Goal: Check status

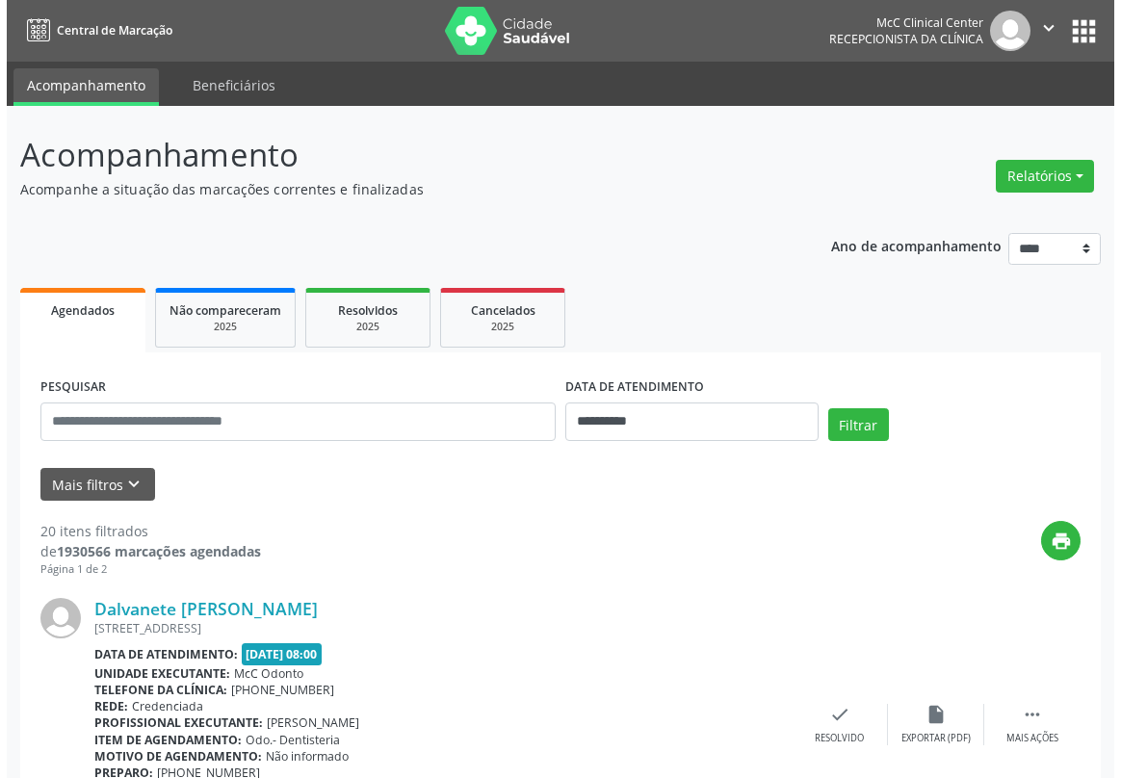
scroll to position [262, 0]
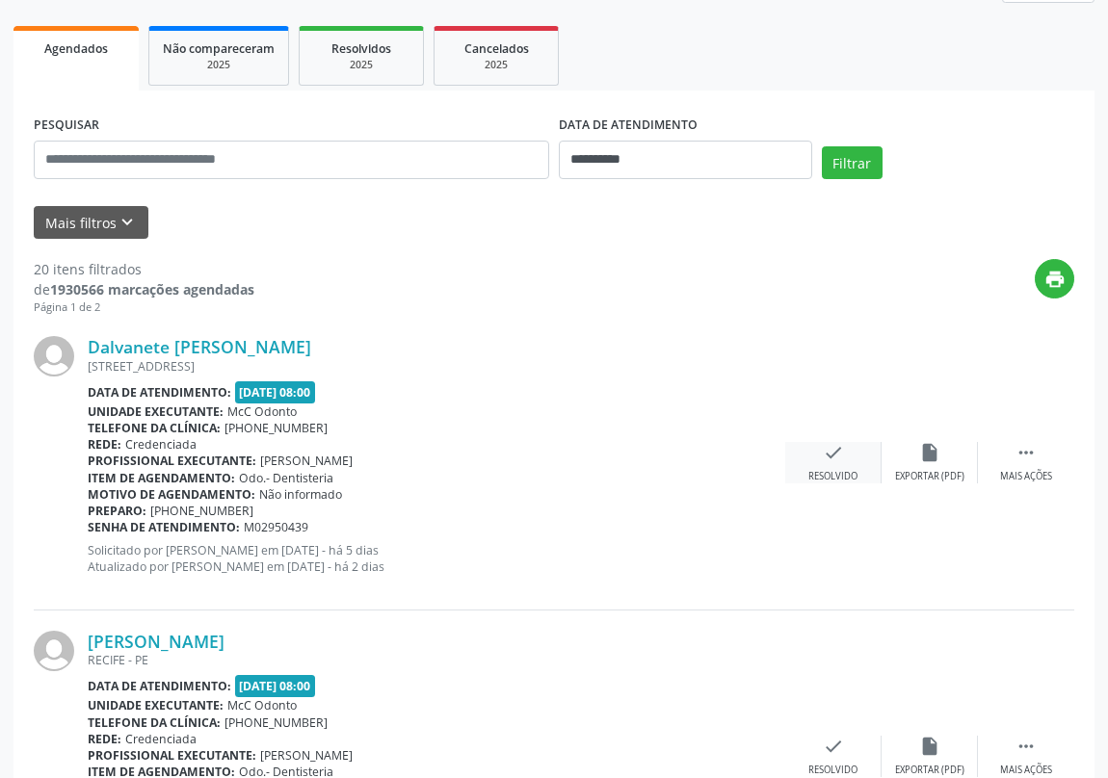
click at [823, 449] on icon "check" at bounding box center [833, 452] width 21 height 21
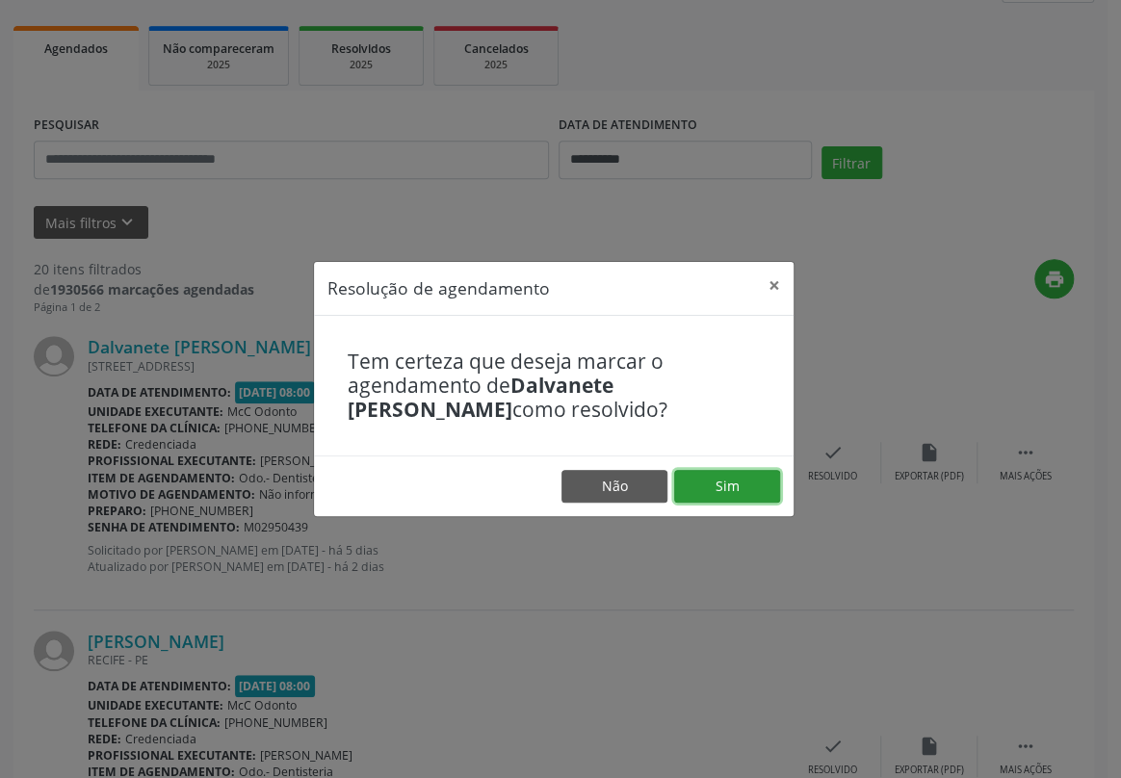
click at [753, 478] on button "Sim" at bounding box center [727, 486] width 106 height 33
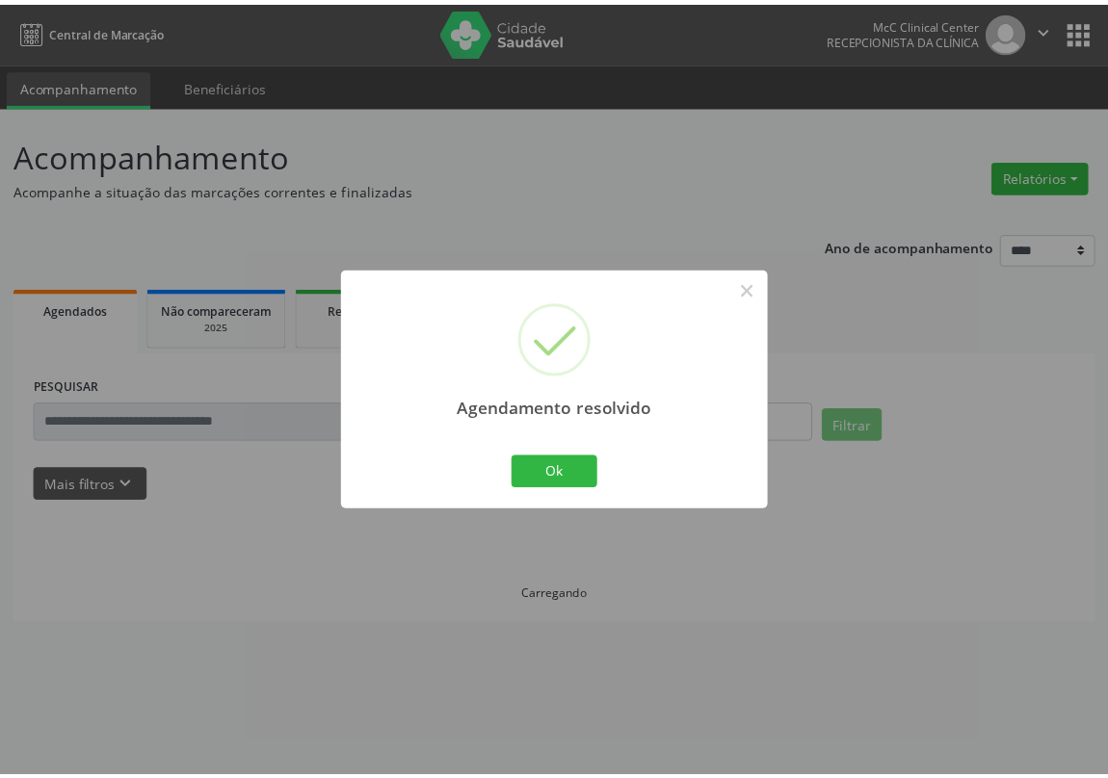
scroll to position [0, 0]
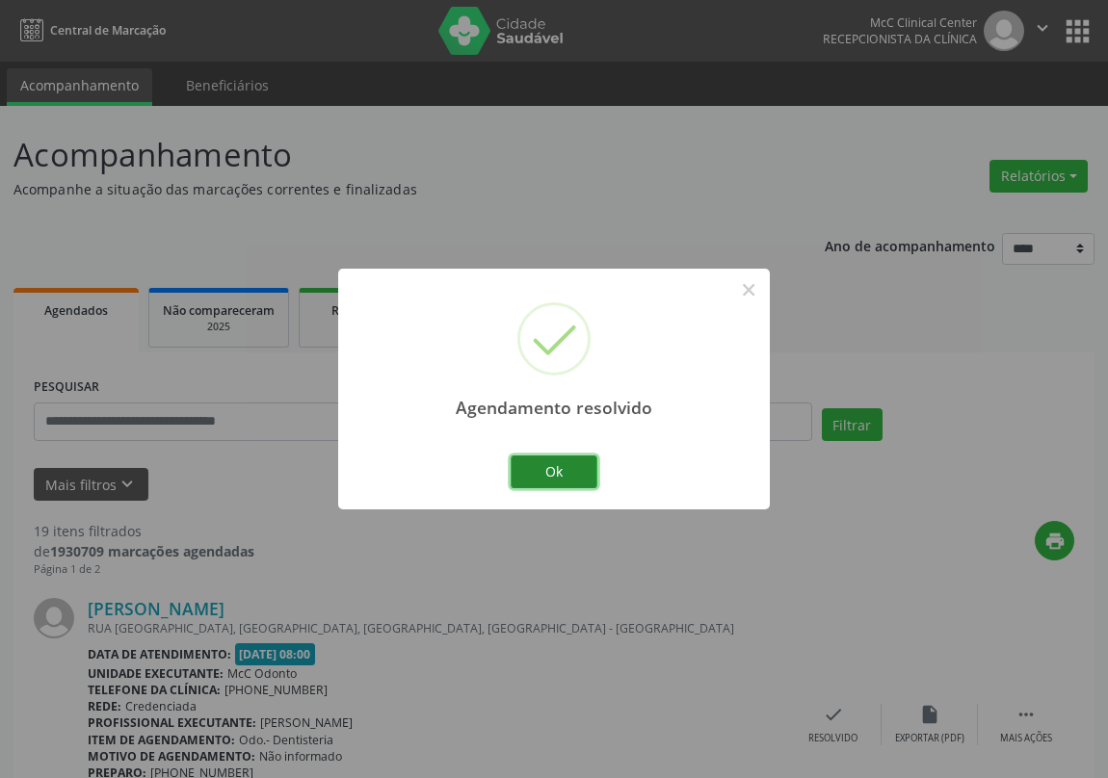
click at [585, 472] on button "Ok" at bounding box center [554, 472] width 87 height 33
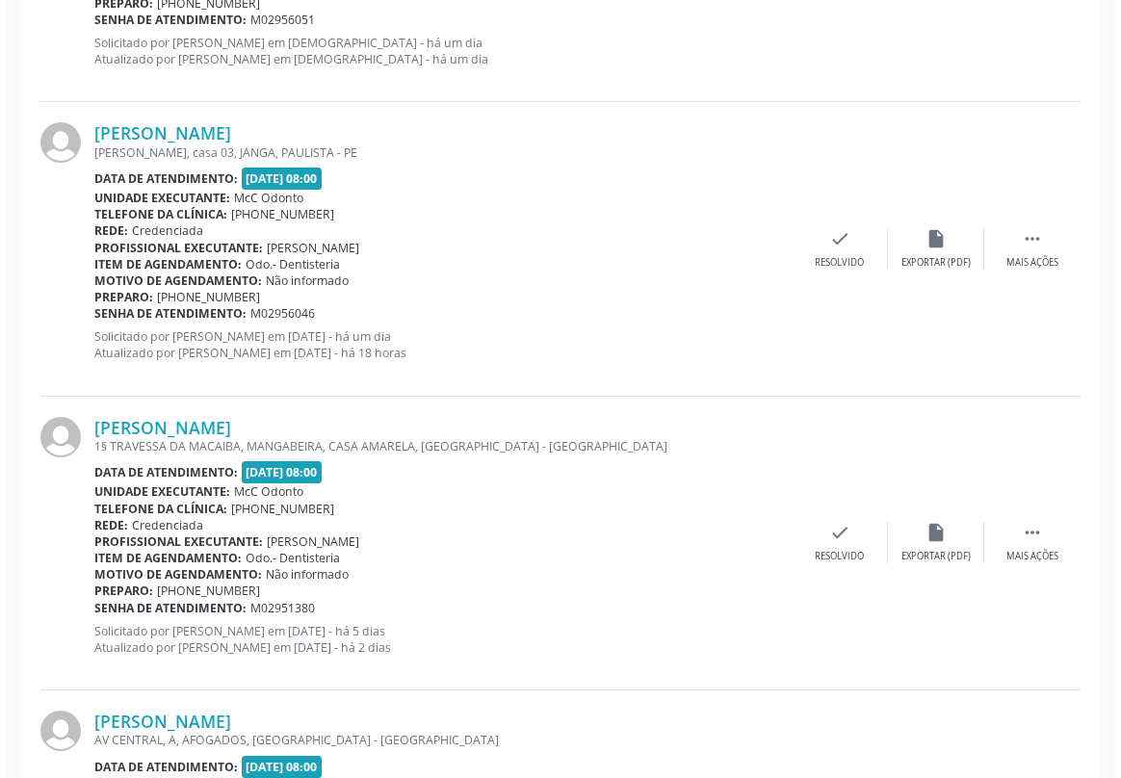
scroll to position [1927, 0]
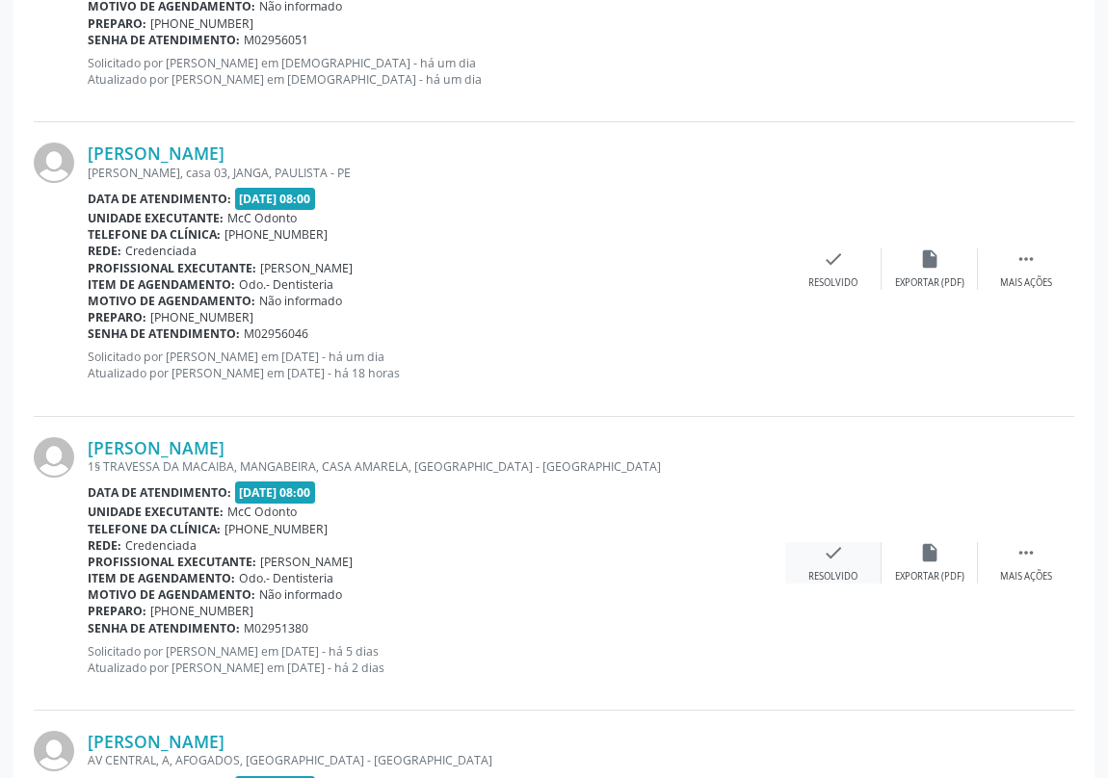
click at [837, 548] on icon "check" at bounding box center [833, 552] width 21 height 21
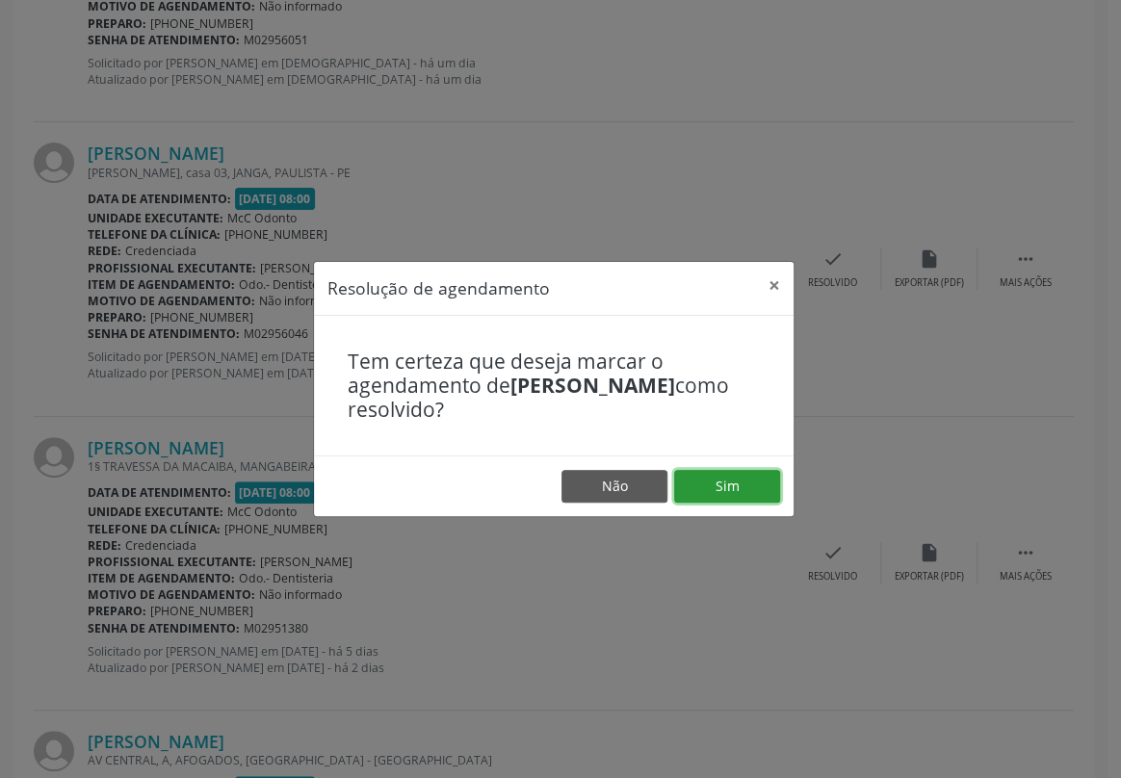
click at [719, 483] on button "Sim" at bounding box center [727, 486] width 106 height 33
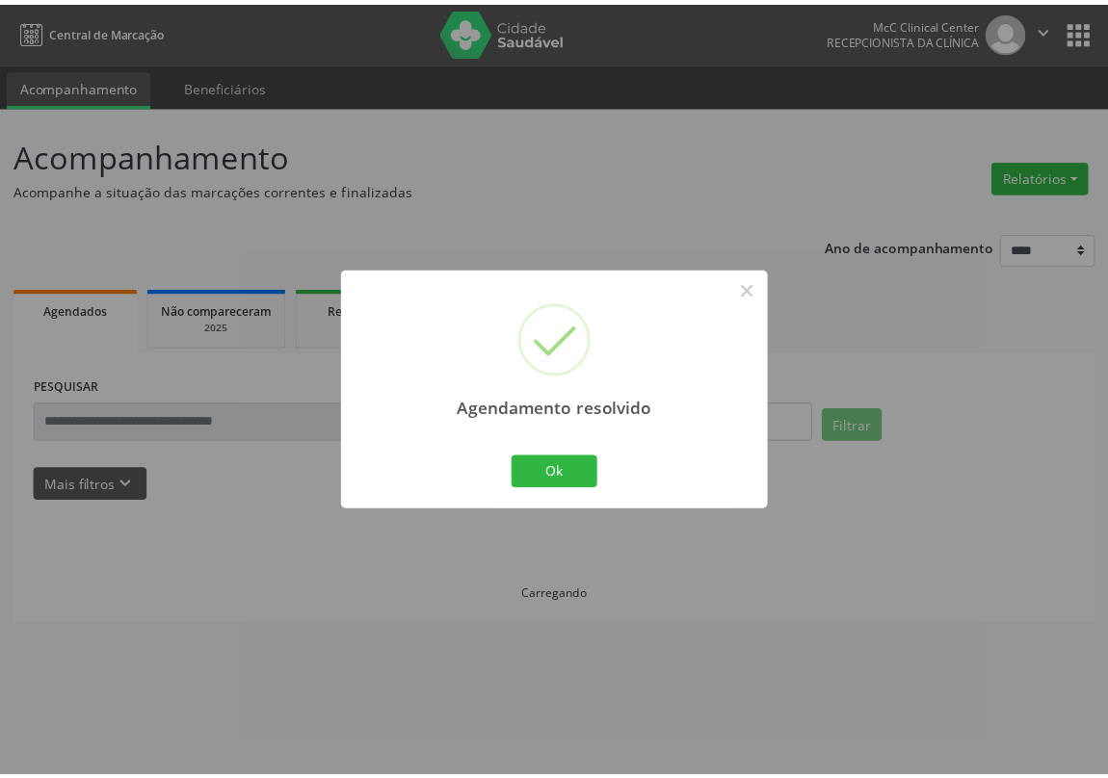
scroll to position [0, 0]
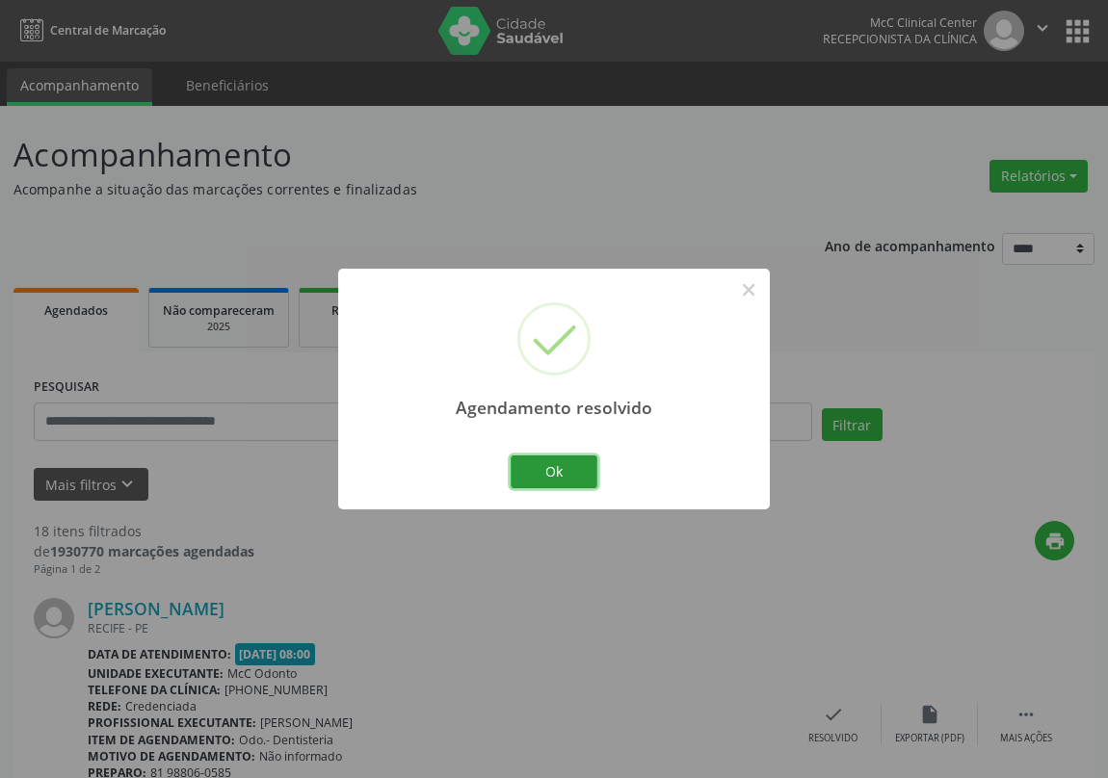
drag, startPoint x: 582, startPoint y: 469, endPoint x: 580, endPoint y: 459, distance: 9.8
click at [581, 469] on button "Ok" at bounding box center [554, 472] width 87 height 33
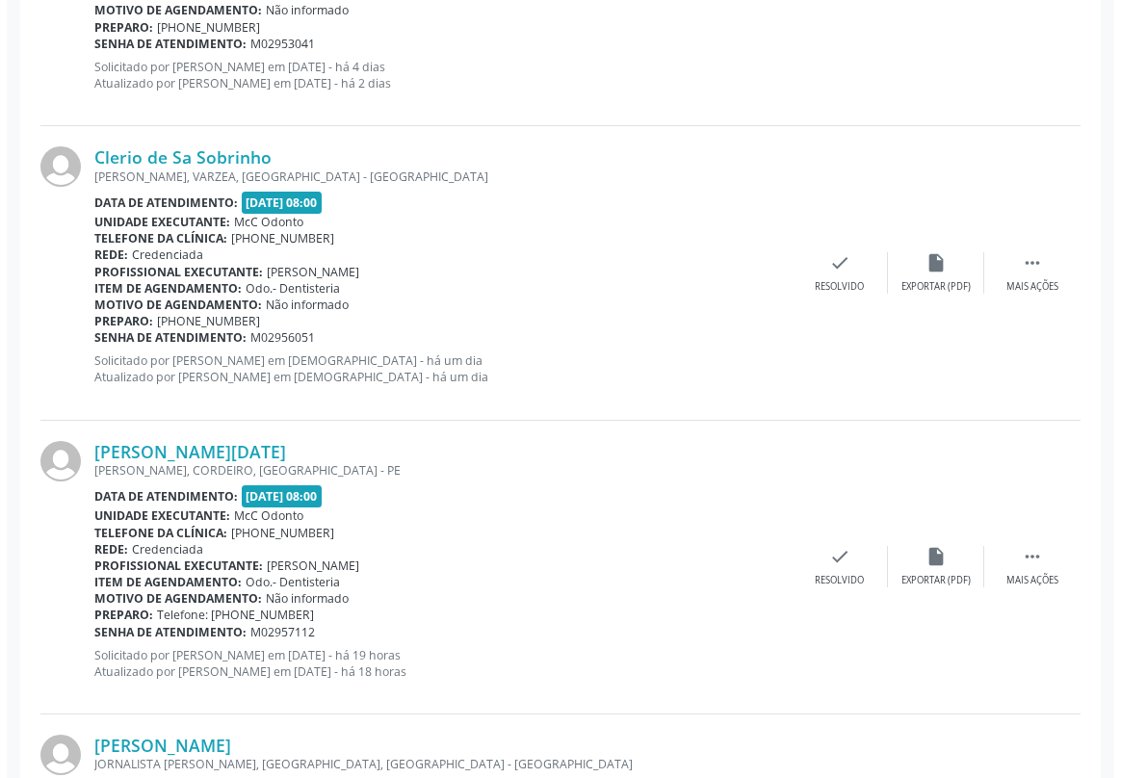
scroll to position [1927, 0]
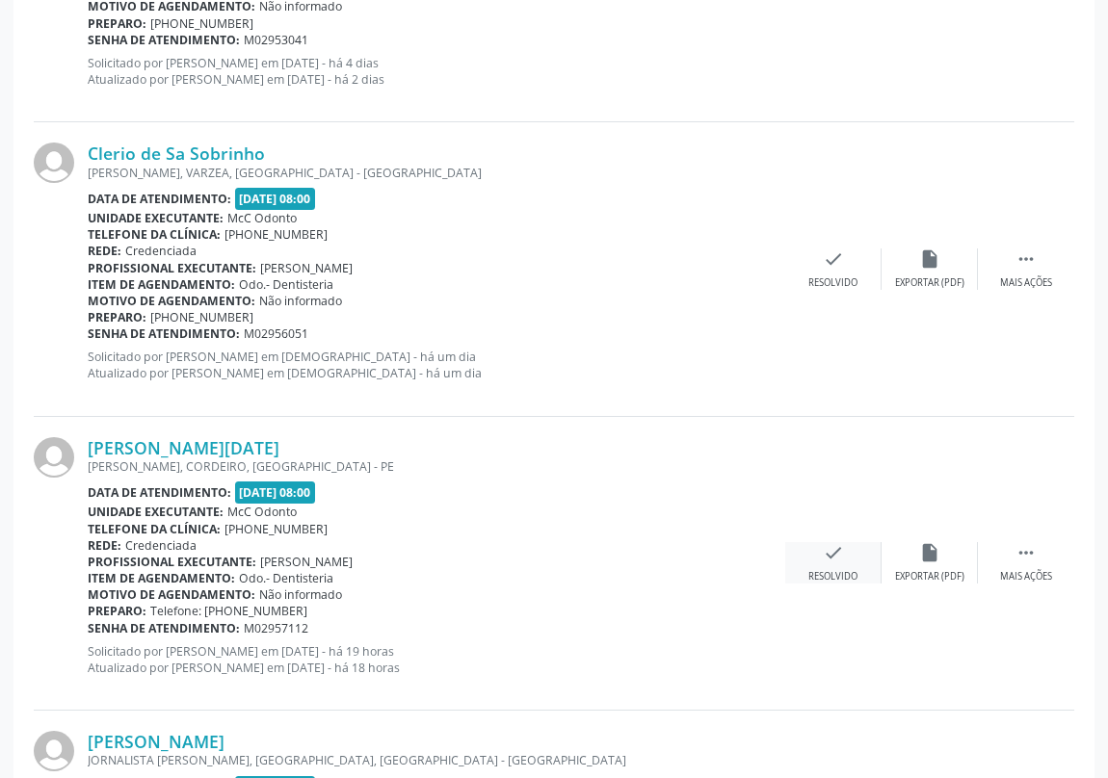
click at [839, 545] on icon "check" at bounding box center [833, 552] width 21 height 21
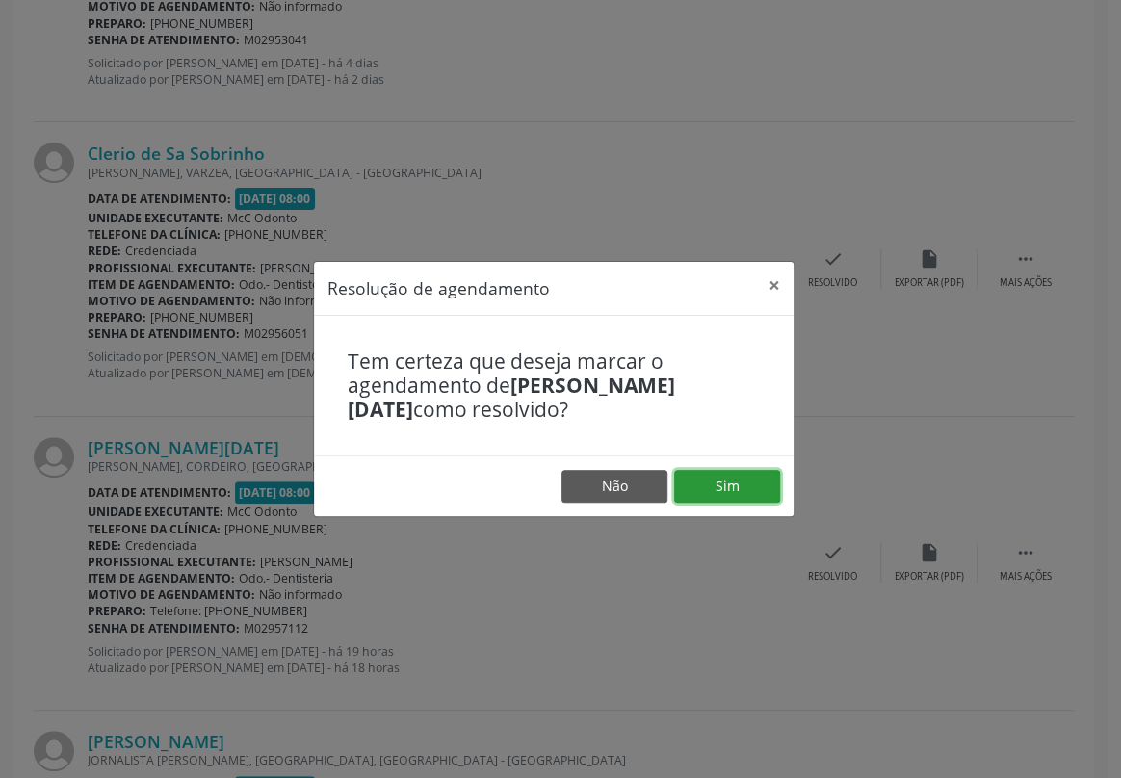
click at [721, 488] on button "Sim" at bounding box center [727, 486] width 106 height 33
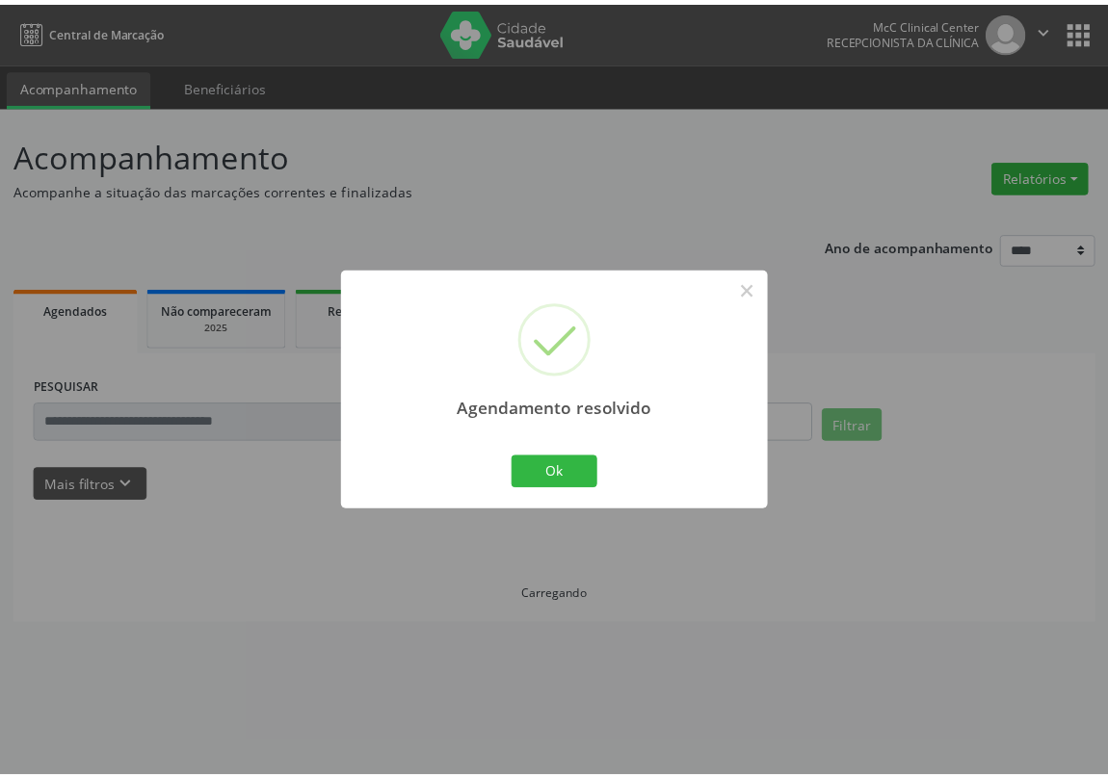
scroll to position [0, 0]
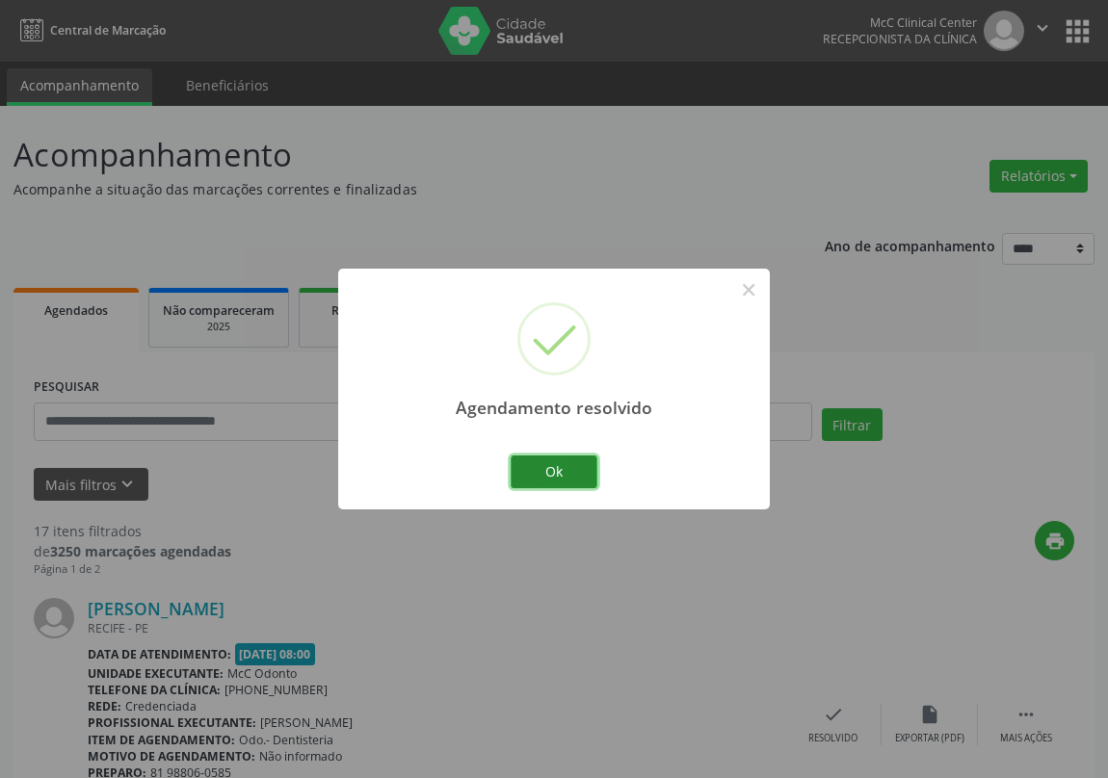
click at [578, 470] on button "Ok" at bounding box center [554, 472] width 87 height 33
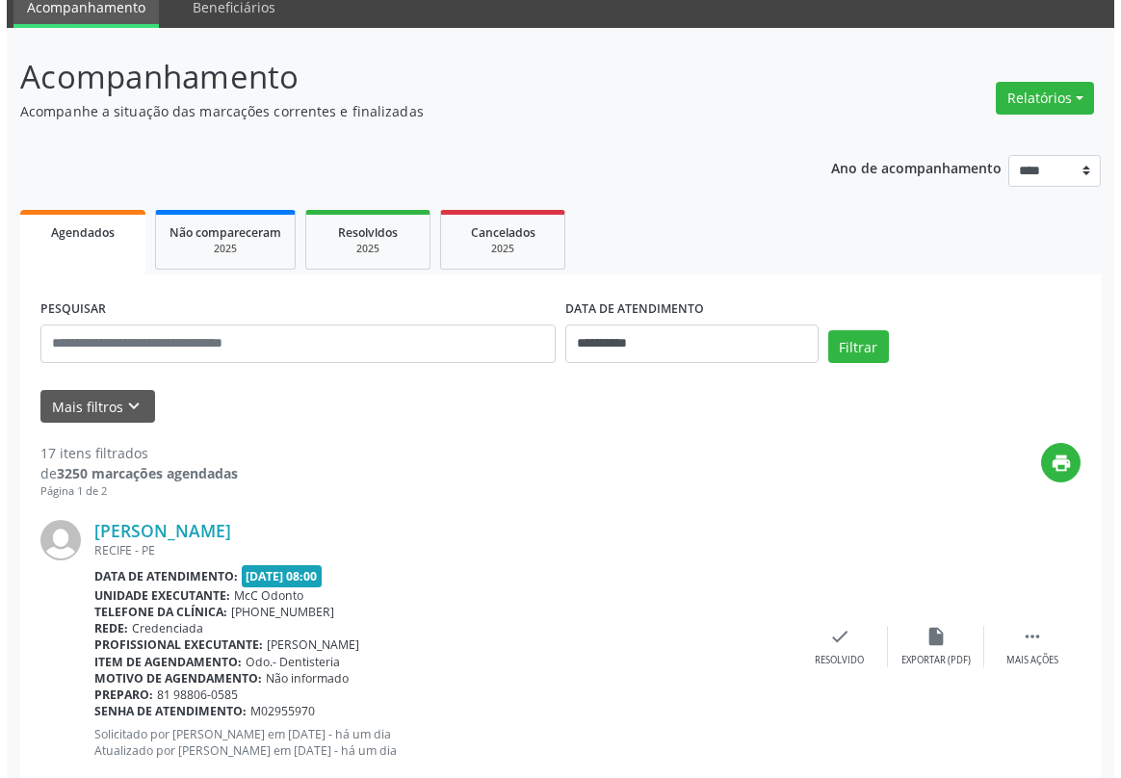
scroll to position [350, 0]
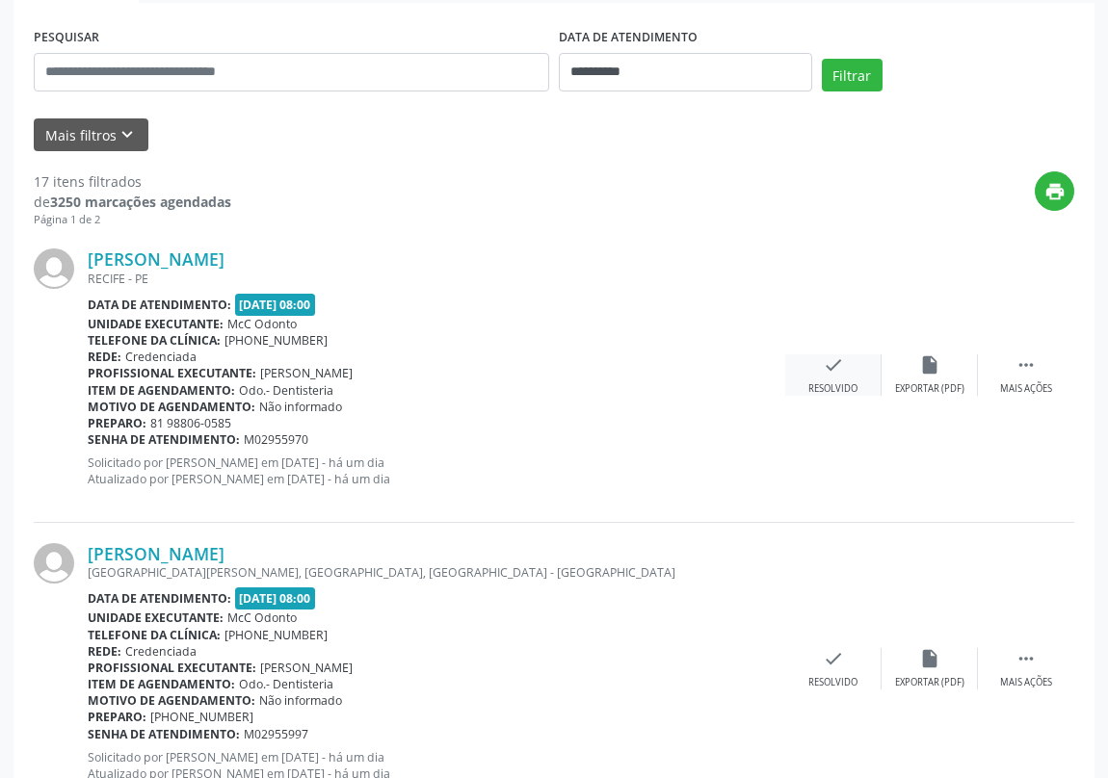
click at [840, 359] on icon "check" at bounding box center [833, 364] width 21 height 21
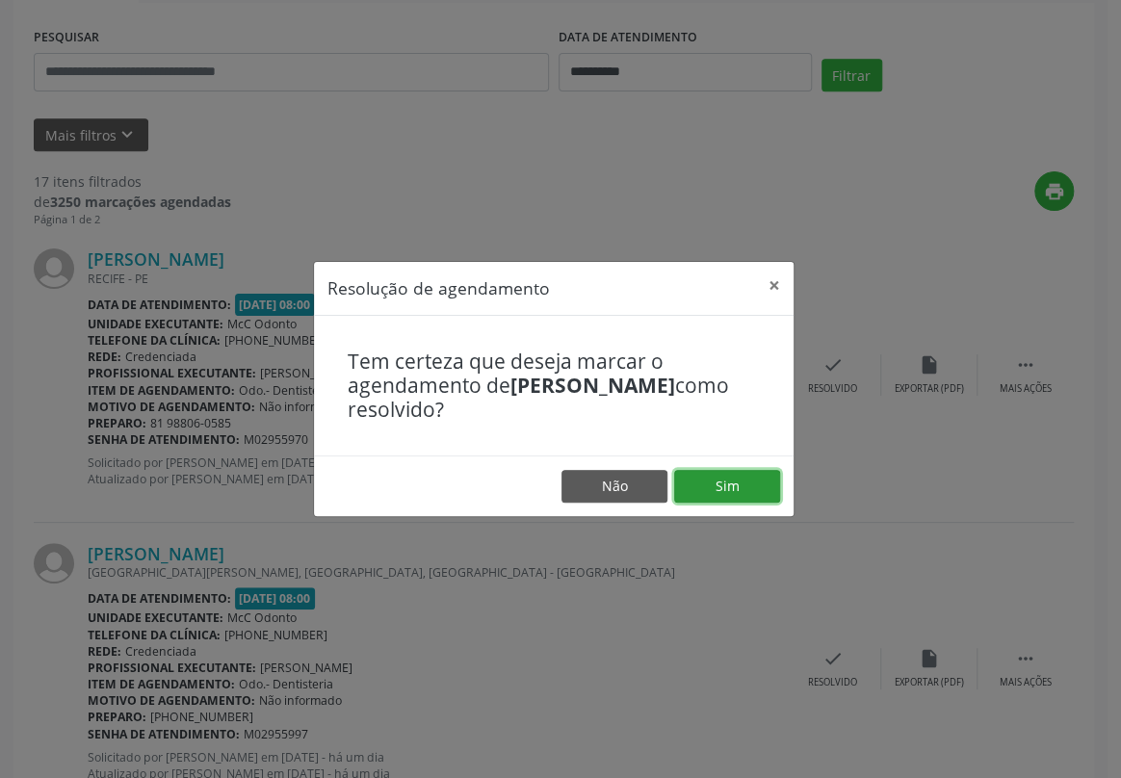
click at [704, 481] on button "Sim" at bounding box center [727, 486] width 106 height 33
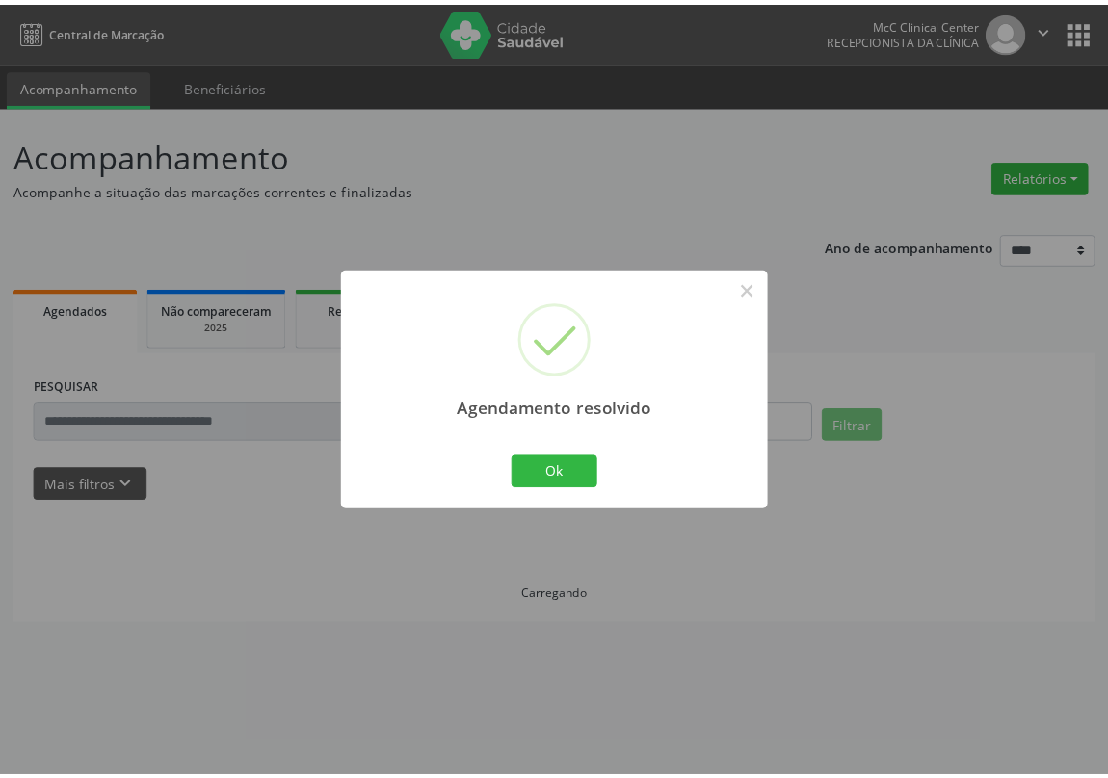
scroll to position [0, 0]
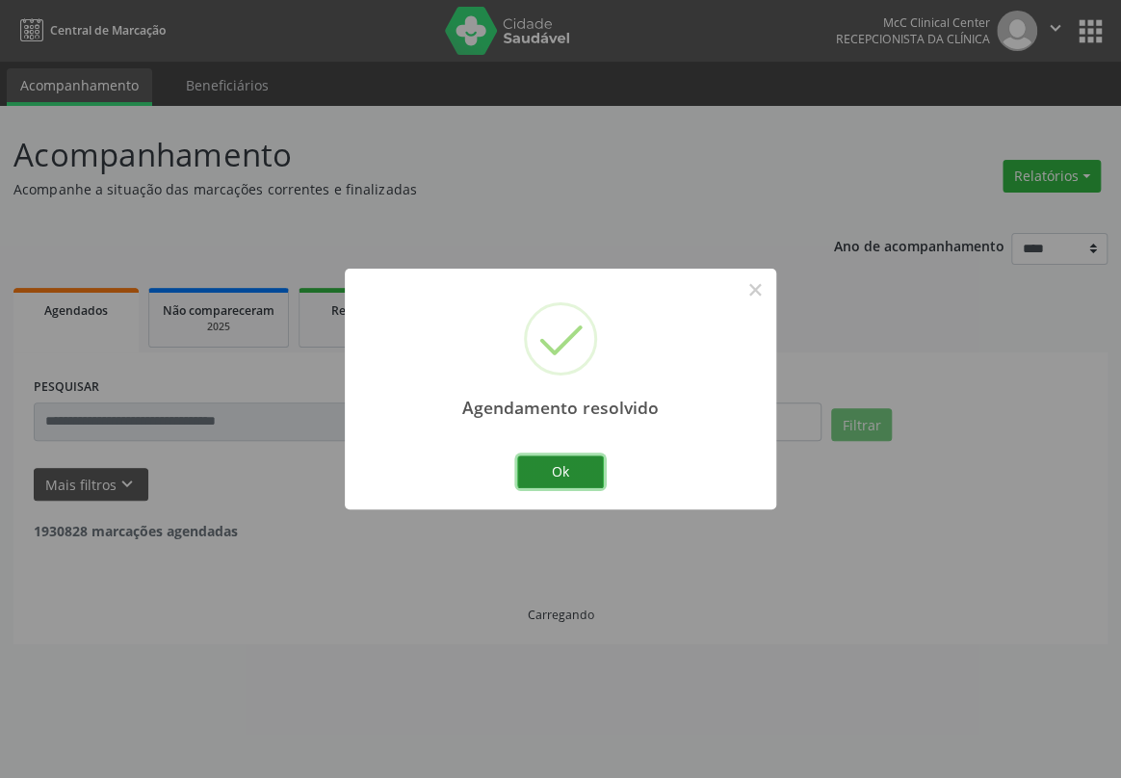
click at [518, 463] on button "Ok" at bounding box center [560, 472] width 87 height 33
